Goal: Use online tool/utility: Use online tool/utility

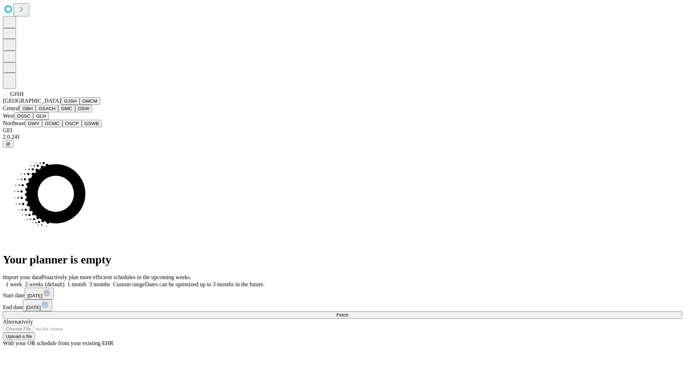
click at [61, 105] on button "GJSH" at bounding box center [70, 100] width 19 height 7
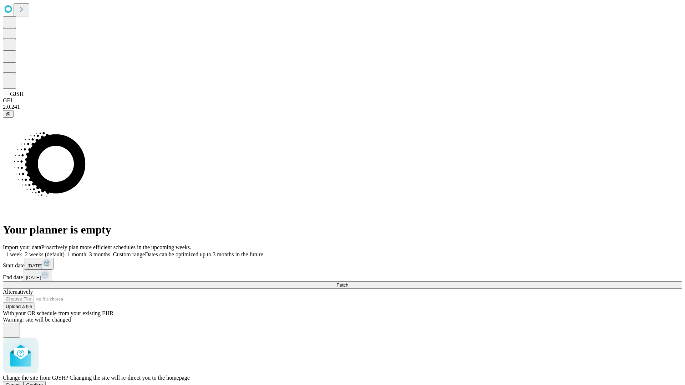
click at [43, 382] on span "Confirm" at bounding box center [34, 384] width 17 height 5
click at [65, 251] on label "2 weeks (default)" at bounding box center [43, 254] width 42 height 6
click at [348, 282] on span "Fetch" at bounding box center [342, 284] width 12 height 5
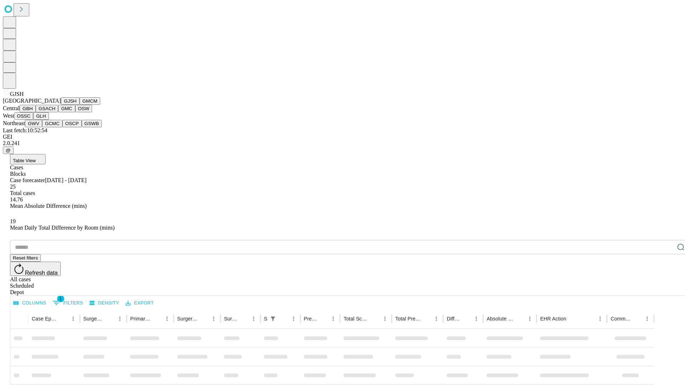
click at [80, 105] on button "GMCM" at bounding box center [90, 100] width 21 height 7
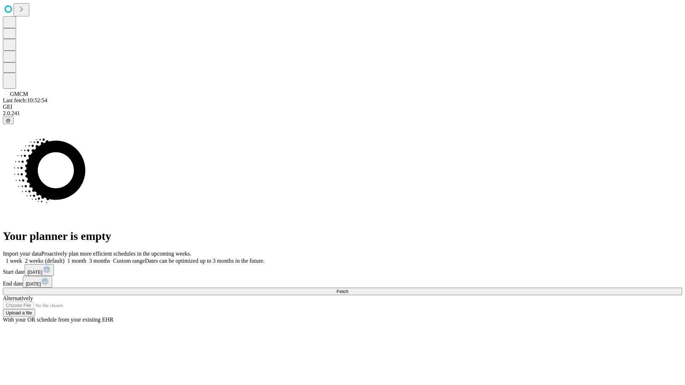
click at [65, 258] on label "2 weeks (default)" at bounding box center [43, 261] width 42 height 6
click at [348, 289] on span "Fetch" at bounding box center [342, 291] width 12 height 5
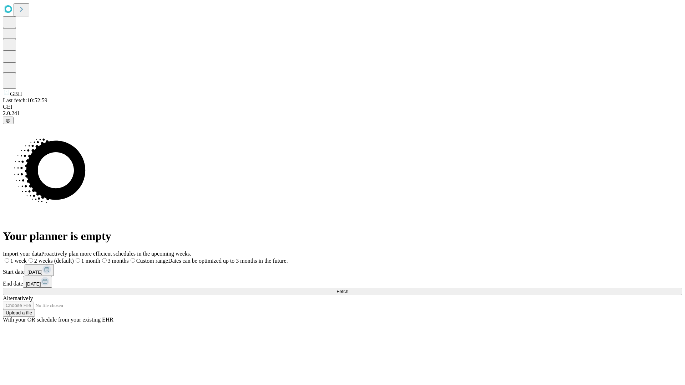
click at [348, 289] on span "Fetch" at bounding box center [342, 291] width 12 height 5
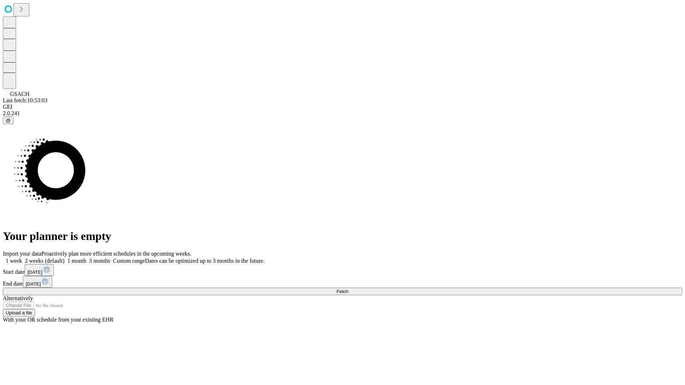
click at [65, 258] on label "2 weeks (default)" at bounding box center [43, 261] width 42 height 6
click at [348, 289] on span "Fetch" at bounding box center [342, 291] width 12 height 5
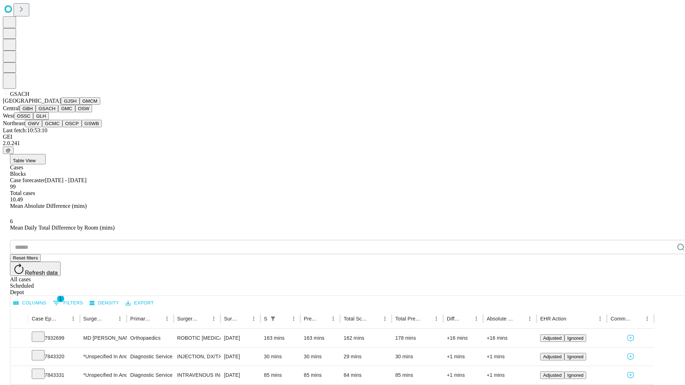
click at [58, 112] on button "GMC" at bounding box center [66, 108] width 17 height 7
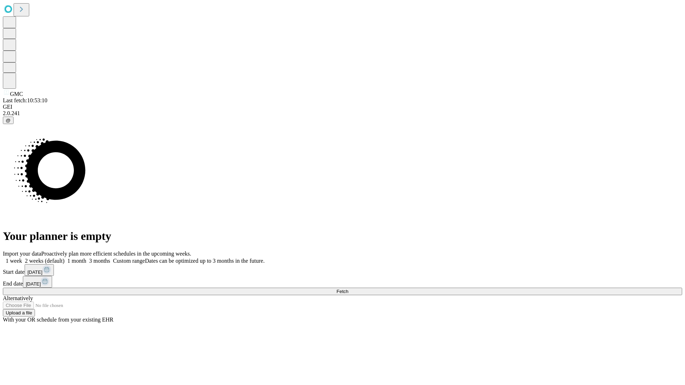
click at [65, 258] on label "2 weeks (default)" at bounding box center [43, 261] width 42 height 6
click at [348, 289] on span "Fetch" at bounding box center [342, 291] width 12 height 5
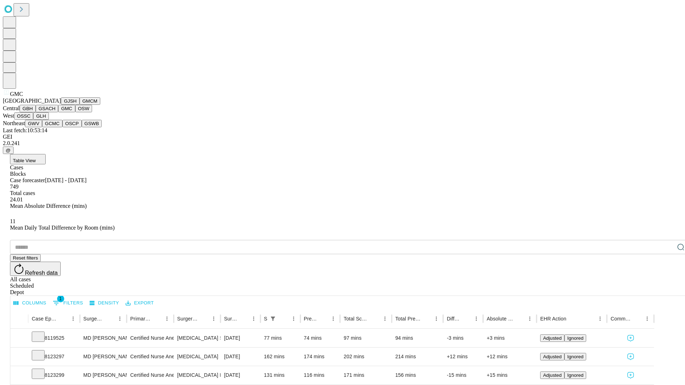
click at [75, 112] on button "OSW" at bounding box center [83, 108] width 17 height 7
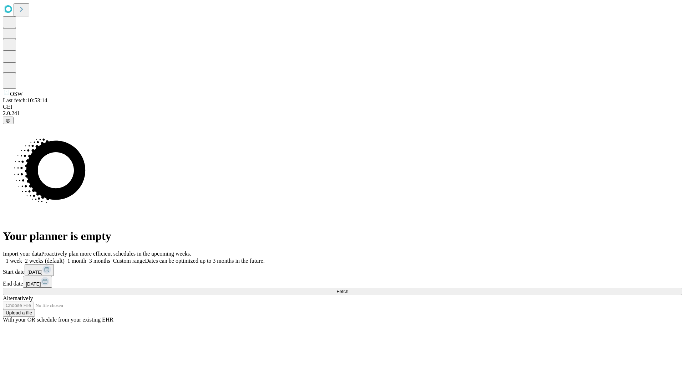
click at [65, 258] on label "2 weeks (default)" at bounding box center [43, 261] width 42 height 6
click at [348, 289] on span "Fetch" at bounding box center [342, 291] width 12 height 5
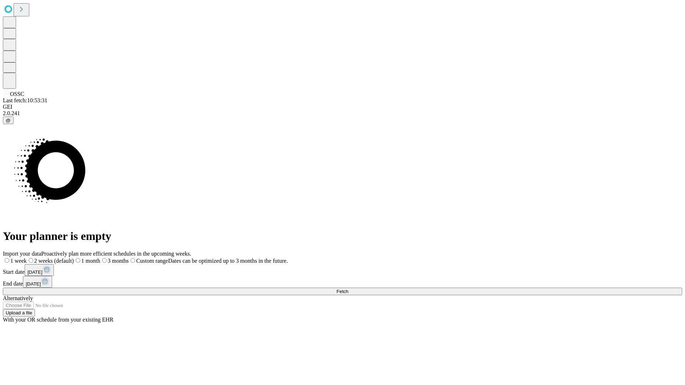
click at [74, 258] on label "2 weeks (default)" at bounding box center [50, 261] width 47 height 6
click at [348, 289] on span "Fetch" at bounding box center [342, 291] width 12 height 5
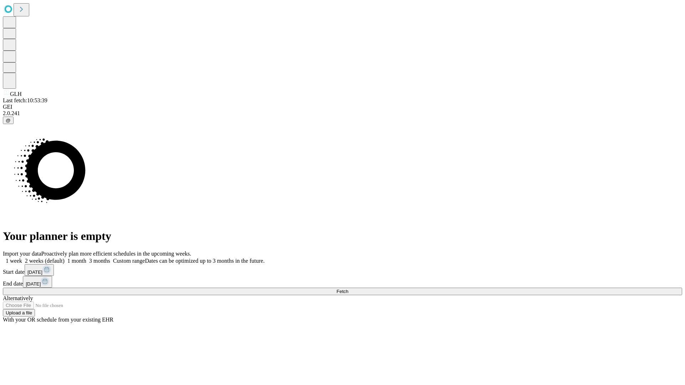
click at [65, 258] on label "2 weeks (default)" at bounding box center [43, 261] width 42 height 6
click at [348, 289] on span "Fetch" at bounding box center [342, 291] width 12 height 5
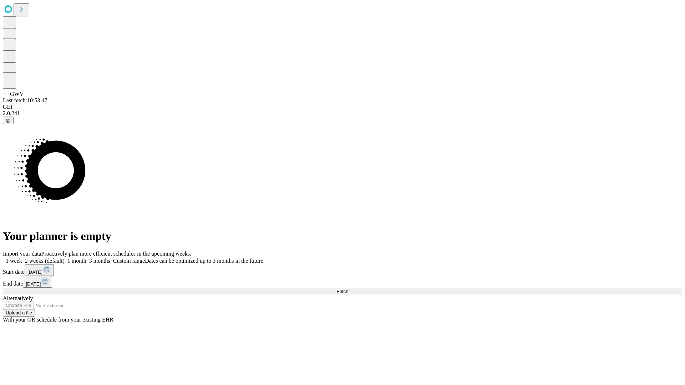
click at [348, 289] on span "Fetch" at bounding box center [342, 291] width 12 height 5
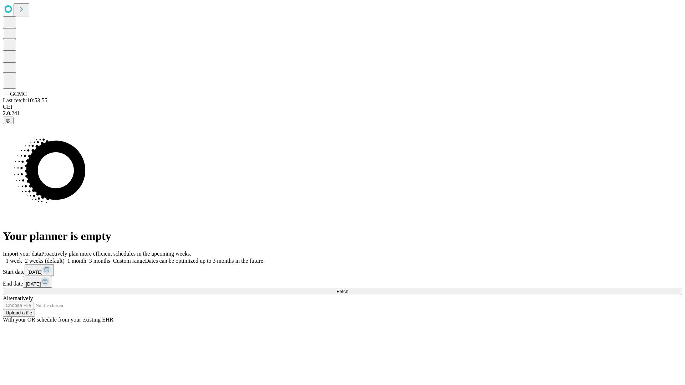
click at [348, 289] on span "Fetch" at bounding box center [342, 291] width 12 height 5
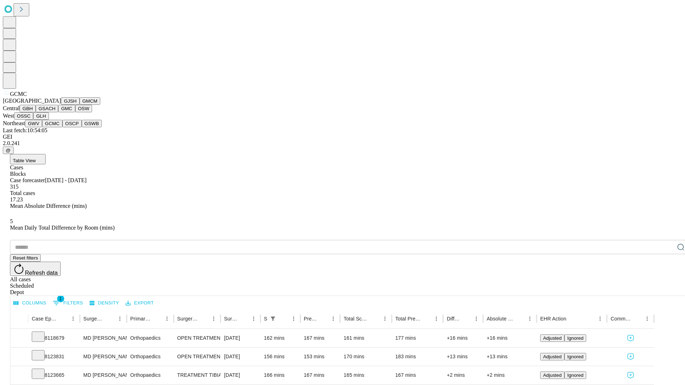
click at [62, 127] on button "OSCP" at bounding box center [71, 123] width 19 height 7
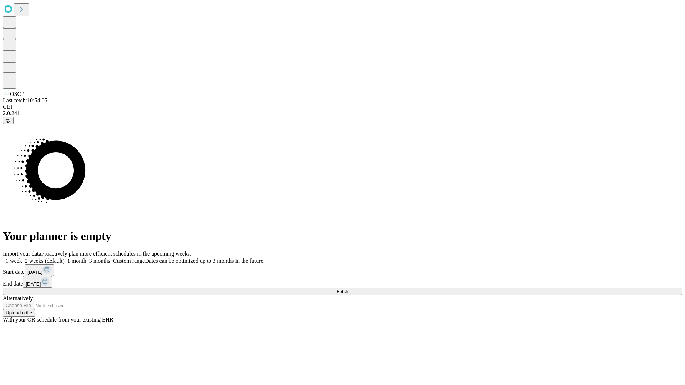
click at [65, 258] on label "2 weeks (default)" at bounding box center [43, 261] width 42 height 6
click at [348, 289] on span "Fetch" at bounding box center [342, 291] width 12 height 5
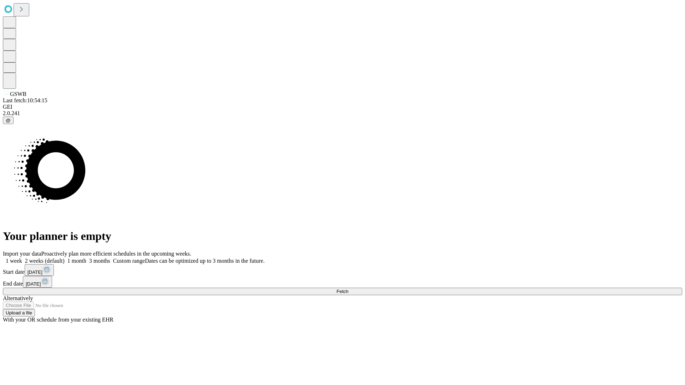
click at [65, 258] on label "2 weeks (default)" at bounding box center [43, 261] width 42 height 6
click at [348, 289] on span "Fetch" at bounding box center [342, 291] width 12 height 5
